Goal: Consume media (video, audio): Consume media (video, audio)

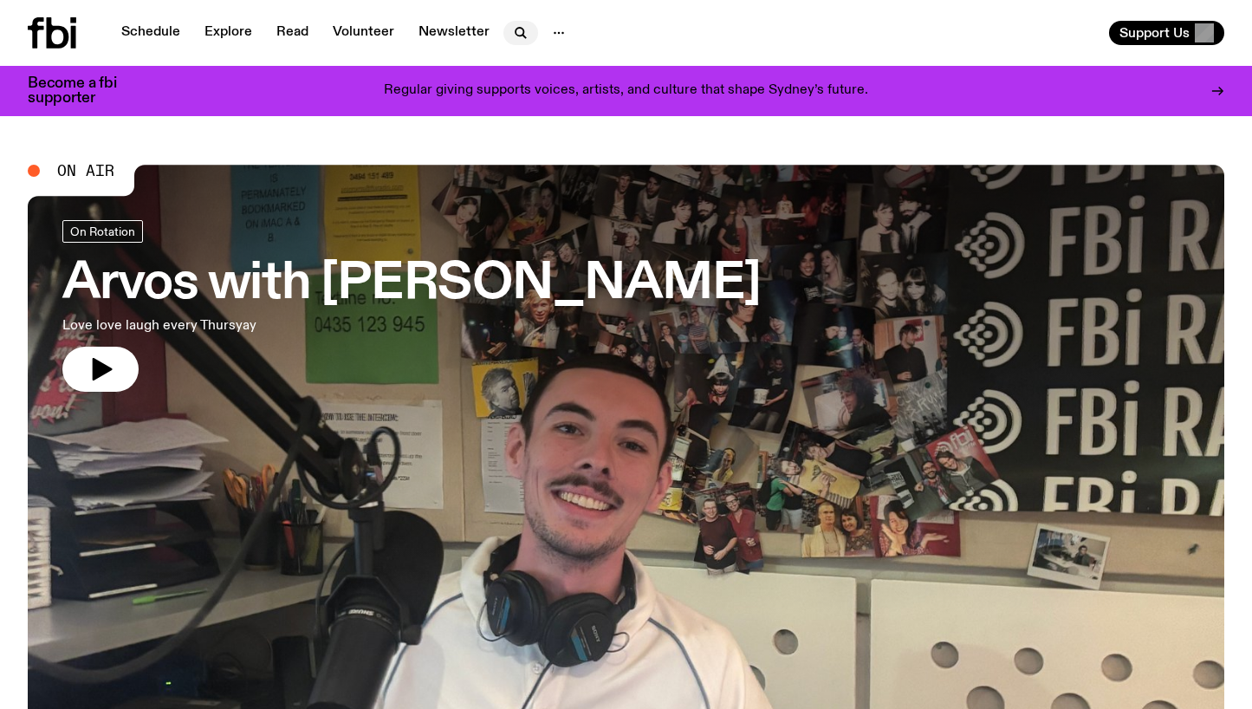
click at [523, 31] on icon "button" at bounding box center [520, 33] width 21 height 21
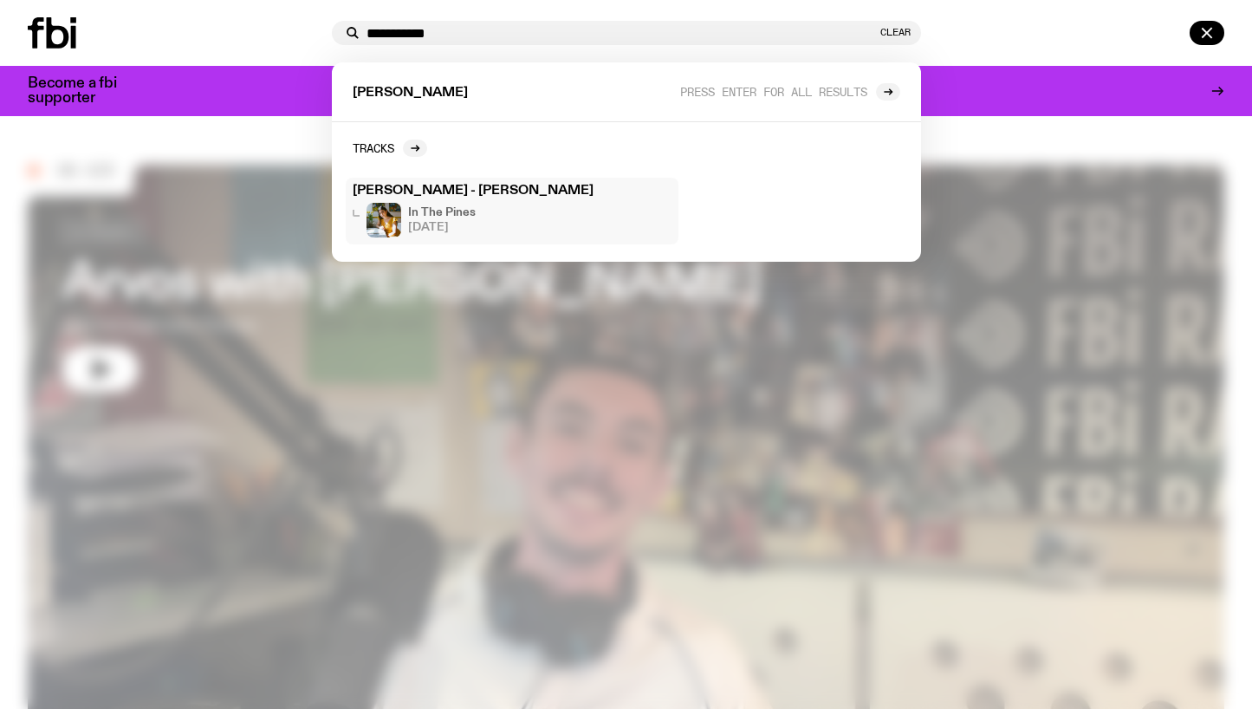
type input "**********"
click at [453, 195] on h3 "[PERSON_NAME] - [PERSON_NAME]" at bounding box center [512, 191] width 319 height 13
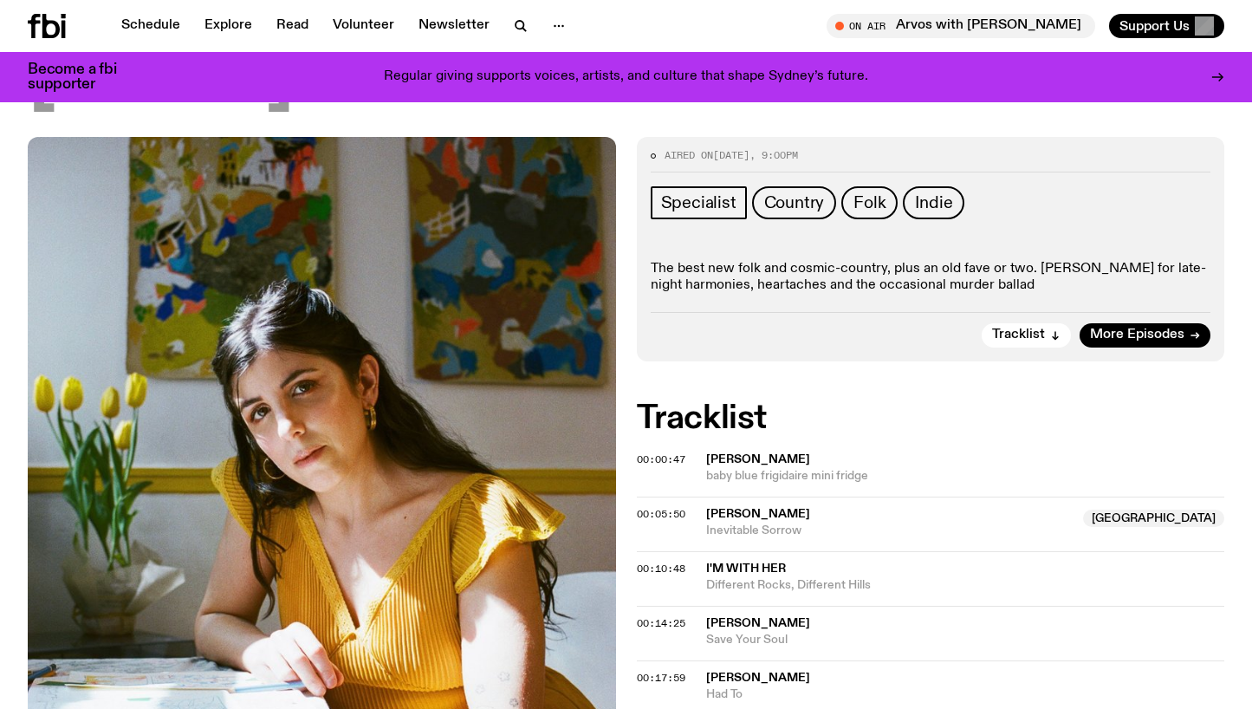
scroll to position [197, 0]
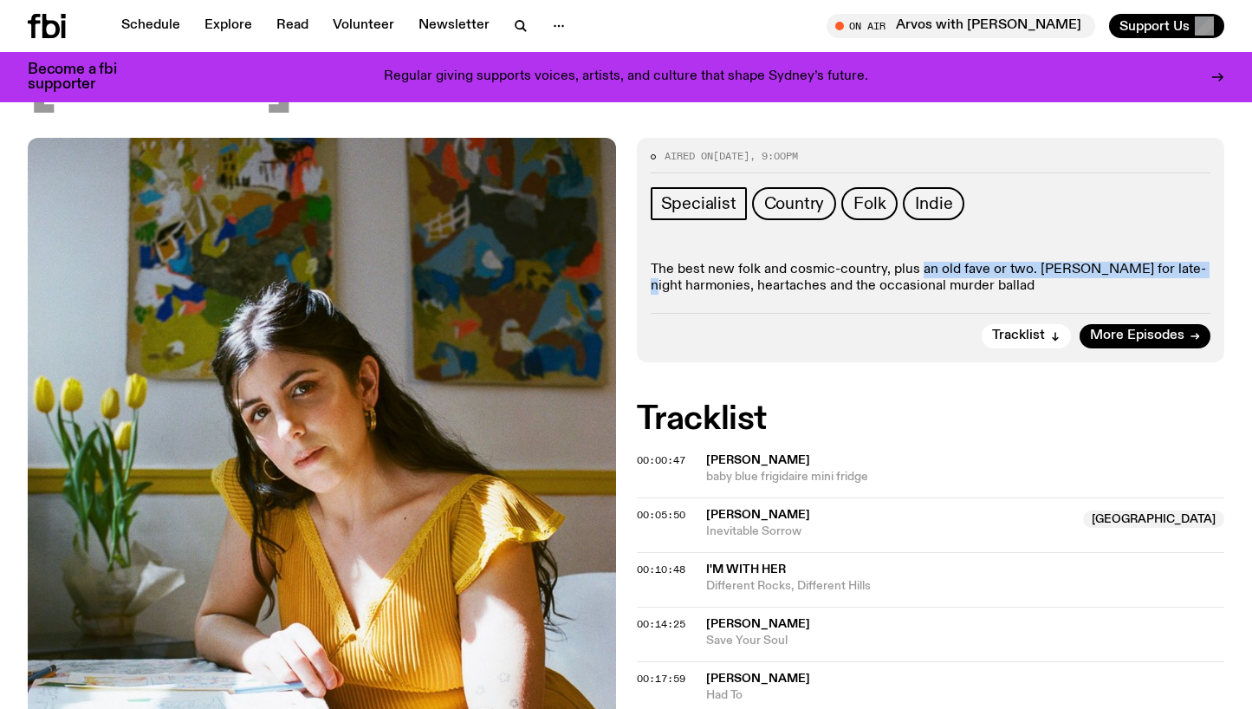
drag, startPoint x: 1149, startPoint y: 264, endPoint x: 917, endPoint y: 269, distance: 231.3
click at [917, 269] on p "The best new folk and cosmic-country, plus an old fave or two. [PERSON_NAME] fo…" at bounding box center [931, 278] width 560 height 33
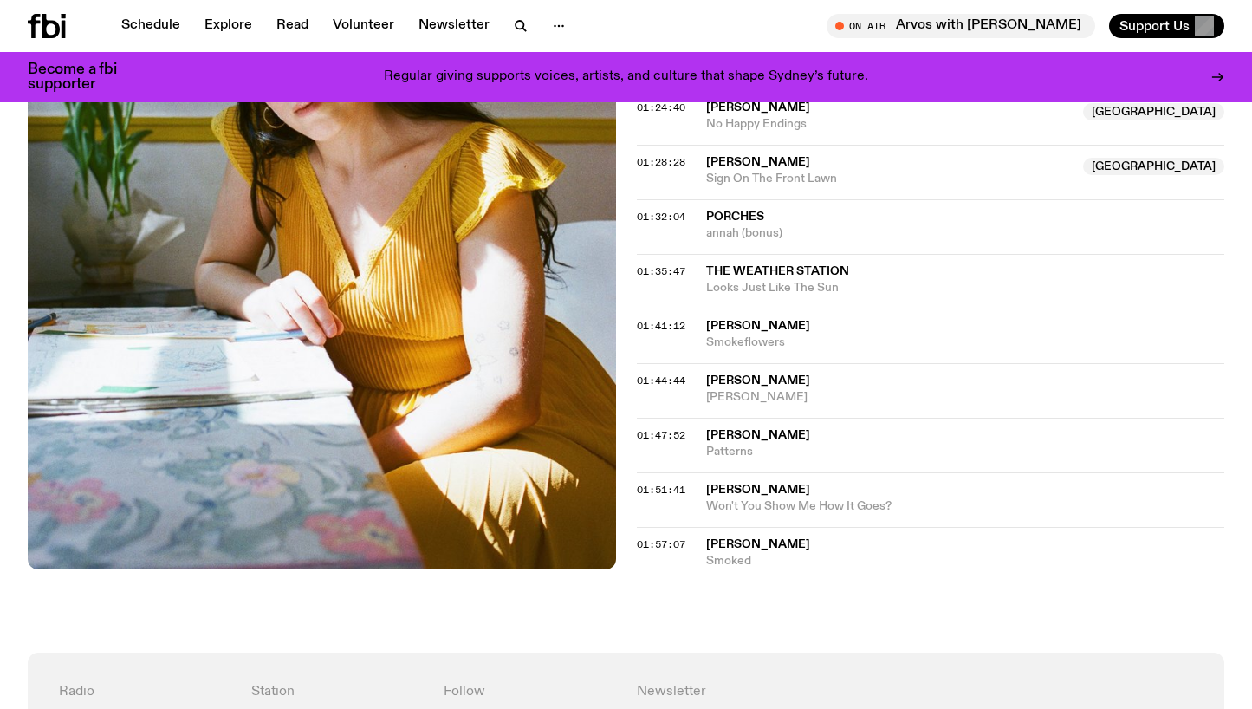
scroll to position [1479, 0]
click at [761, 378] on span "[PERSON_NAME]" at bounding box center [758, 379] width 104 height 12
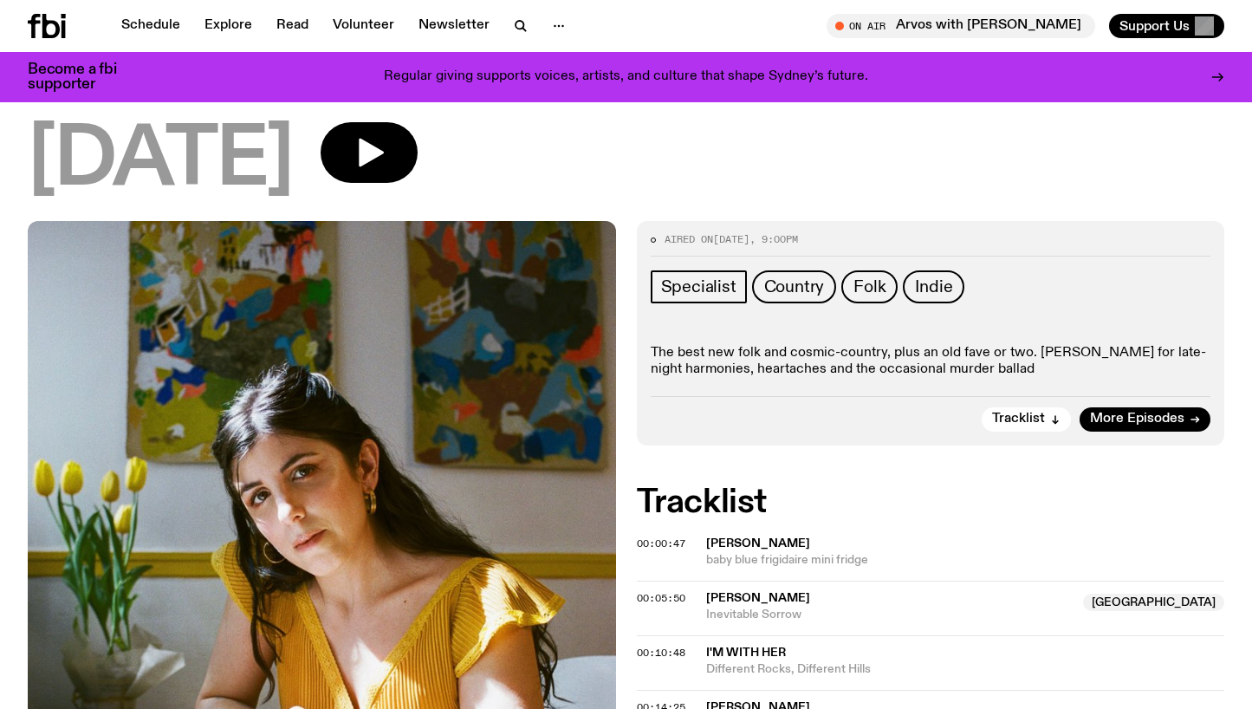
scroll to position [0, 0]
